Goal: Check status: Check status

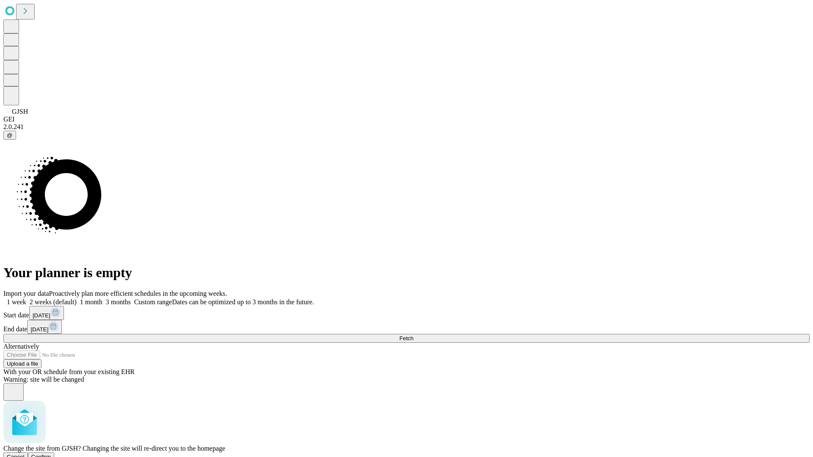
click at [51, 454] on span "Confirm" at bounding box center [41, 457] width 20 height 6
click at [26, 298] on label "1 week" at bounding box center [14, 301] width 23 height 7
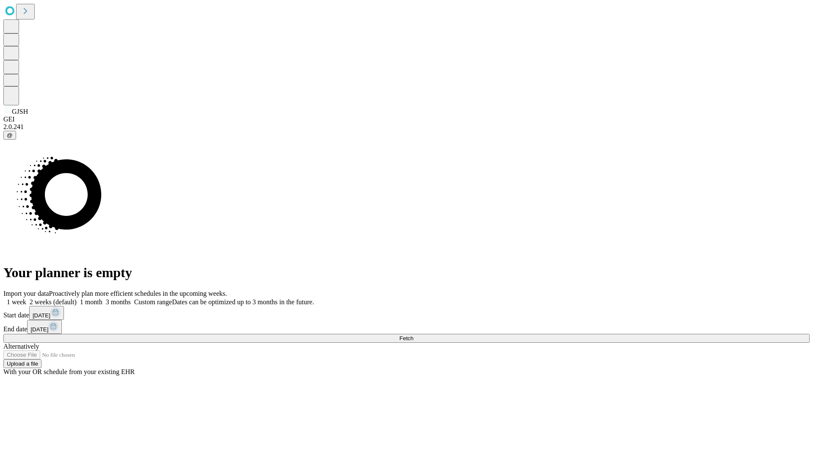
click at [413, 335] on span "Fetch" at bounding box center [406, 338] width 14 height 6
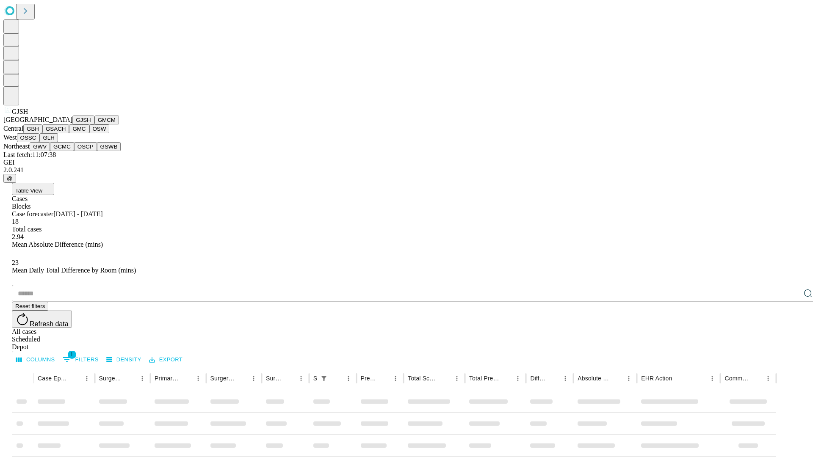
click at [94, 124] on button "GMCM" at bounding box center [106, 120] width 25 height 9
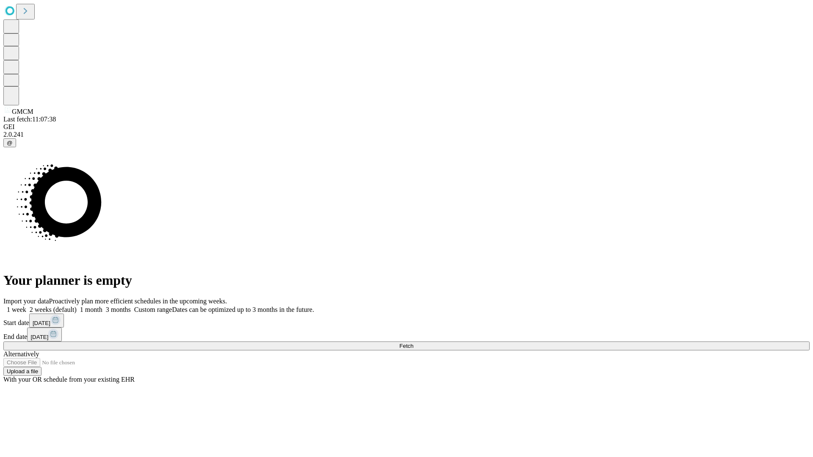
click at [413, 343] on span "Fetch" at bounding box center [406, 346] width 14 height 6
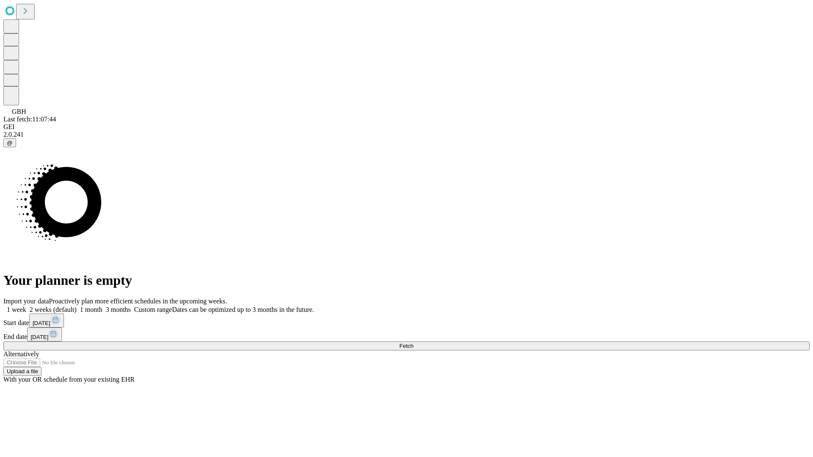
click at [413, 343] on span "Fetch" at bounding box center [406, 346] width 14 height 6
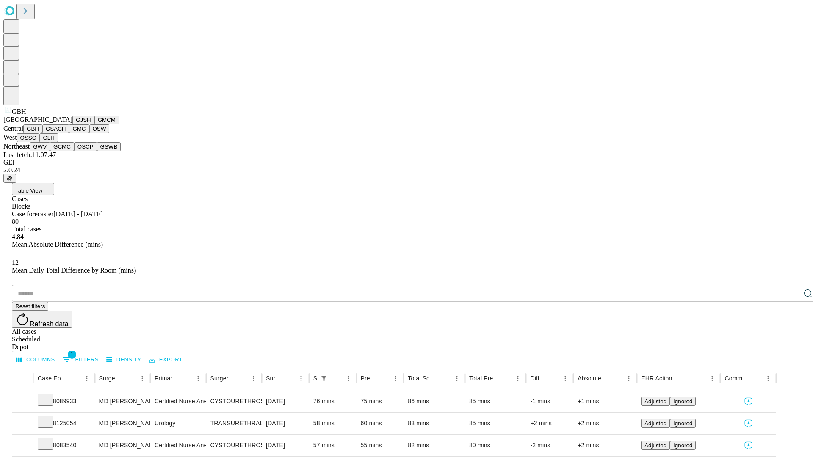
click at [66, 133] on button "GSACH" at bounding box center [55, 128] width 27 height 9
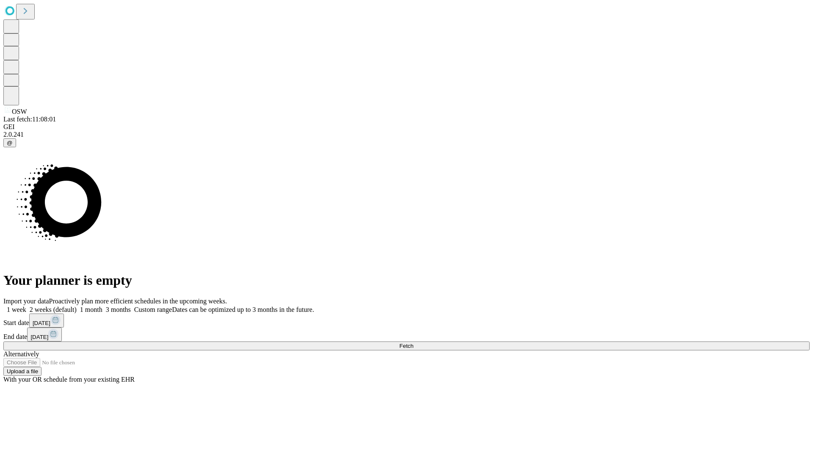
click at [26, 306] on label "1 week" at bounding box center [14, 309] width 23 height 7
click at [413, 343] on span "Fetch" at bounding box center [406, 346] width 14 height 6
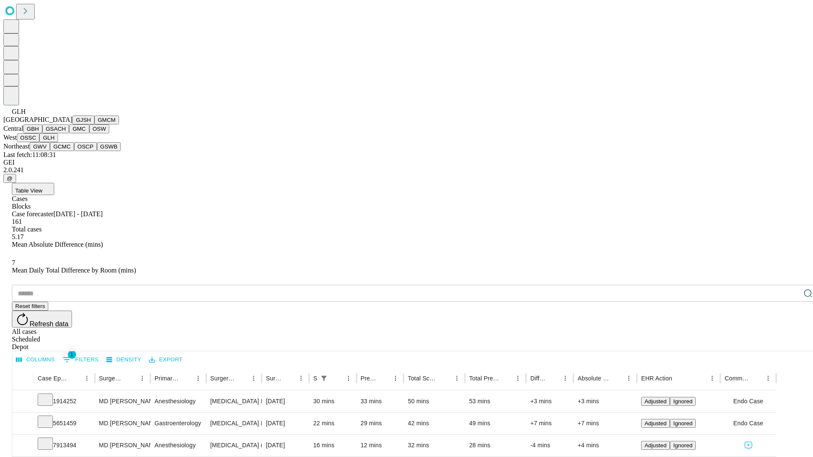
click at [50, 151] on button "GWV" at bounding box center [40, 146] width 20 height 9
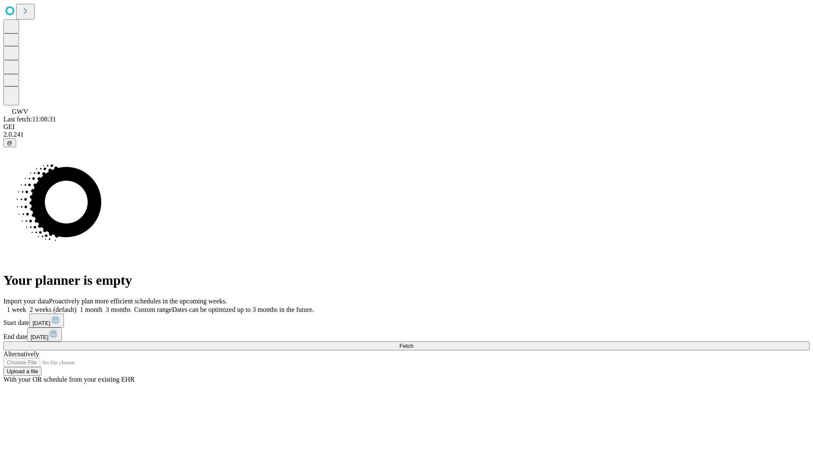
click at [26, 306] on label "1 week" at bounding box center [14, 309] width 23 height 7
click at [413, 343] on span "Fetch" at bounding box center [406, 346] width 14 height 6
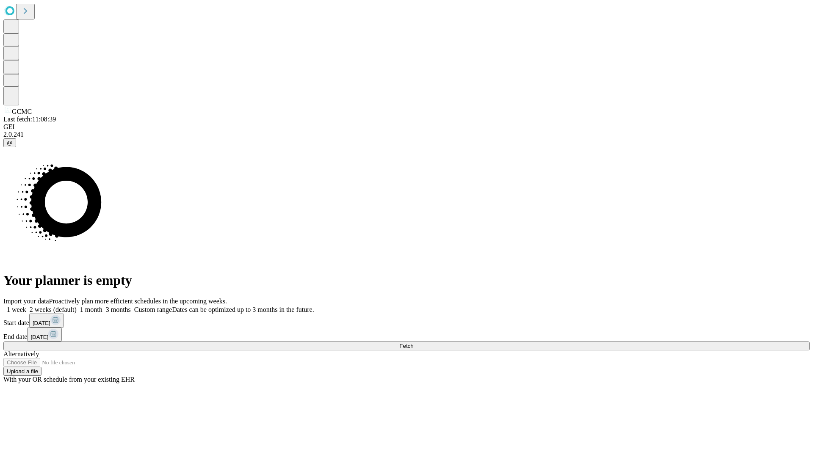
click at [26, 306] on label "1 week" at bounding box center [14, 309] width 23 height 7
click at [413, 343] on span "Fetch" at bounding box center [406, 346] width 14 height 6
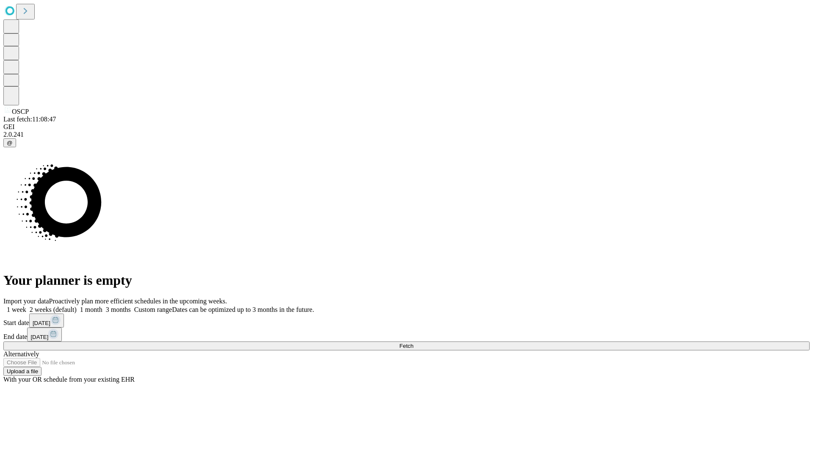
click at [26, 306] on label "1 week" at bounding box center [14, 309] width 23 height 7
click at [413, 343] on span "Fetch" at bounding box center [406, 346] width 14 height 6
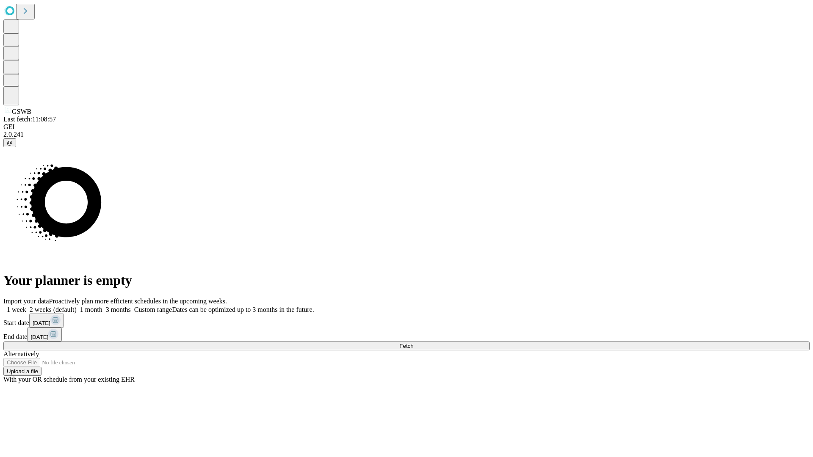
click at [26, 306] on label "1 week" at bounding box center [14, 309] width 23 height 7
click at [413, 343] on span "Fetch" at bounding box center [406, 346] width 14 height 6
